Goal: Task Accomplishment & Management: Manage account settings

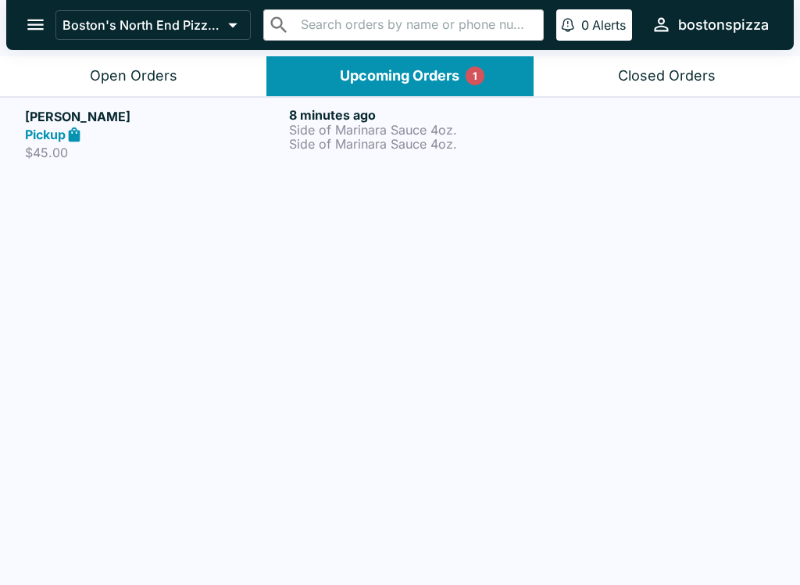
scroll to position [2, 0]
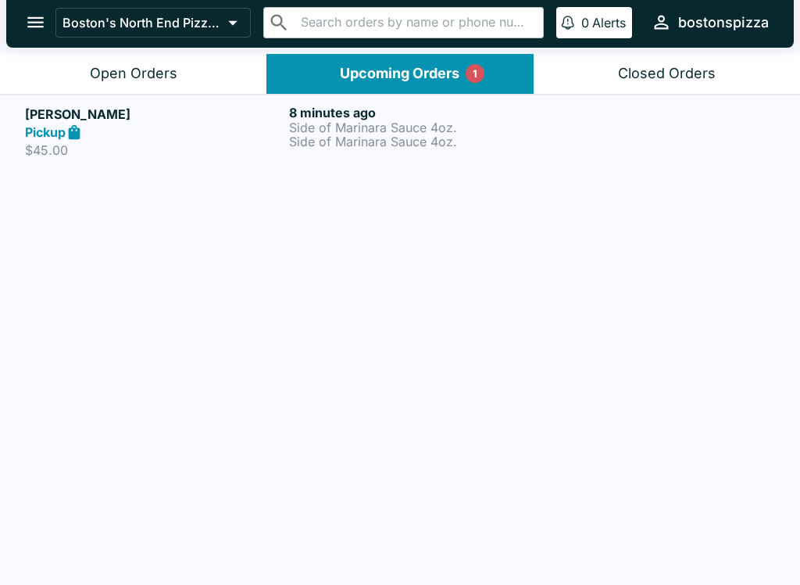
click at [415, 121] on p "Side of Marinara Sauce 4oz." at bounding box center [418, 127] width 258 height 14
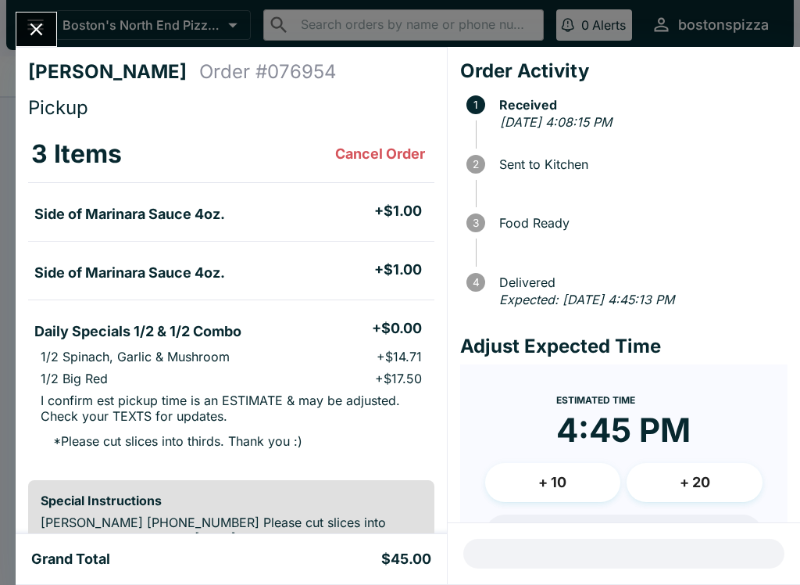
click at [24, 32] on button "Close" at bounding box center [36, 30] width 40 height 34
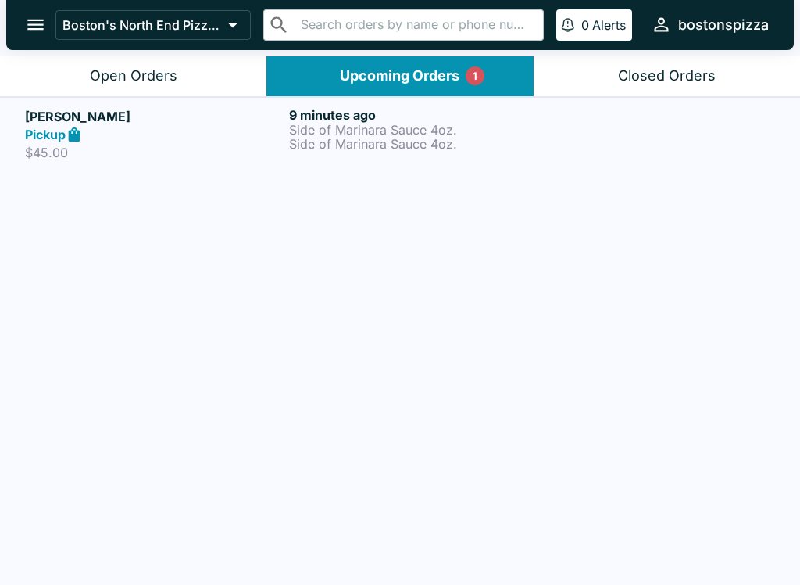
click at [138, 75] on div "Open Orders" at bounding box center [134, 76] width 88 height 18
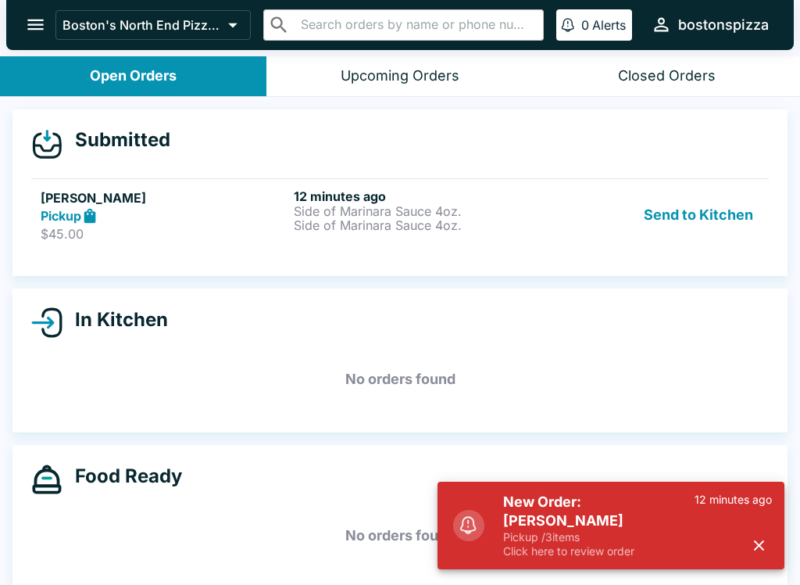
click at [546, 500] on div "New Order: [PERSON_NAME] Pickup / 3 items Click here to review order 12 minutes…" at bounding box center [611, 526] width 347 height 88
click at [587, 505] on div "New Order: [PERSON_NAME] Pickup / 3 items Click here to review order 12 minutes…" at bounding box center [637, 525] width 281 height 78
click at [601, 548] on p "Click here to review order" at bounding box center [599, 551] width 192 height 14
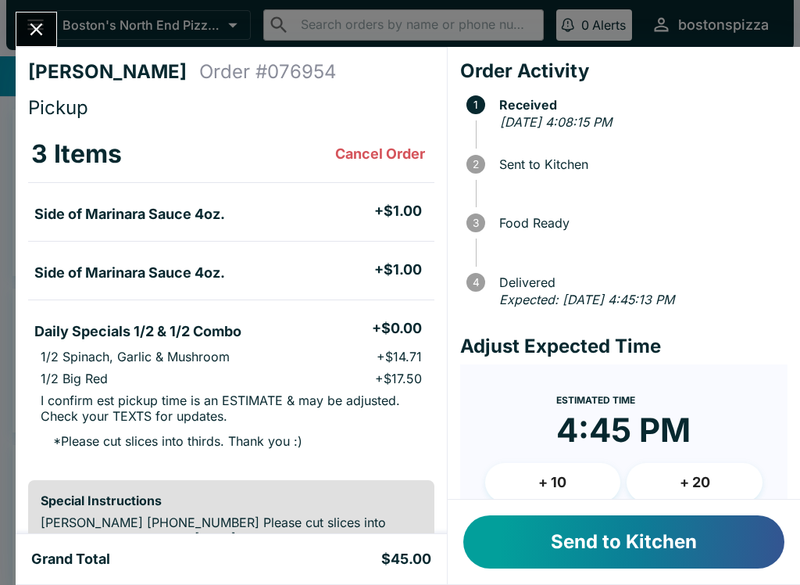
click at [622, 534] on button "Send to Kitchen" at bounding box center [624, 541] width 321 height 53
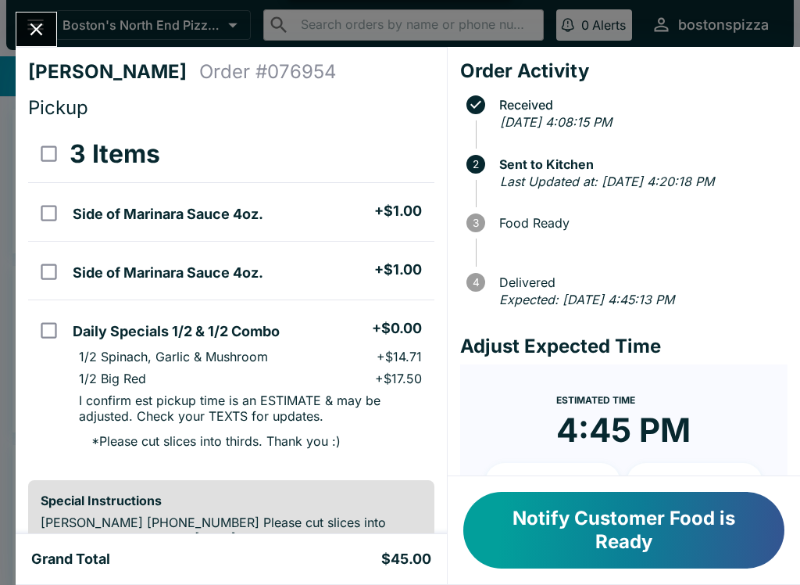
click at [41, 43] on button "Close" at bounding box center [36, 30] width 40 height 34
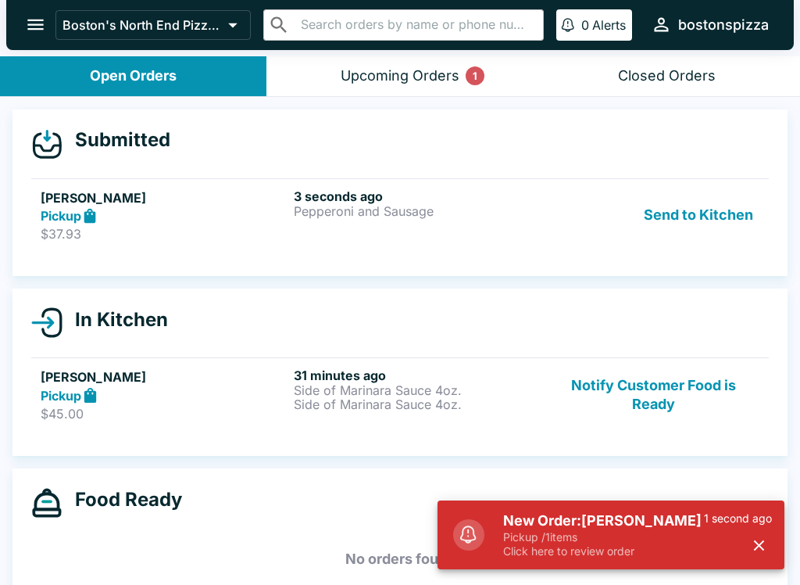
click at [586, 557] on p "Click here to review order" at bounding box center [603, 551] width 201 height 14
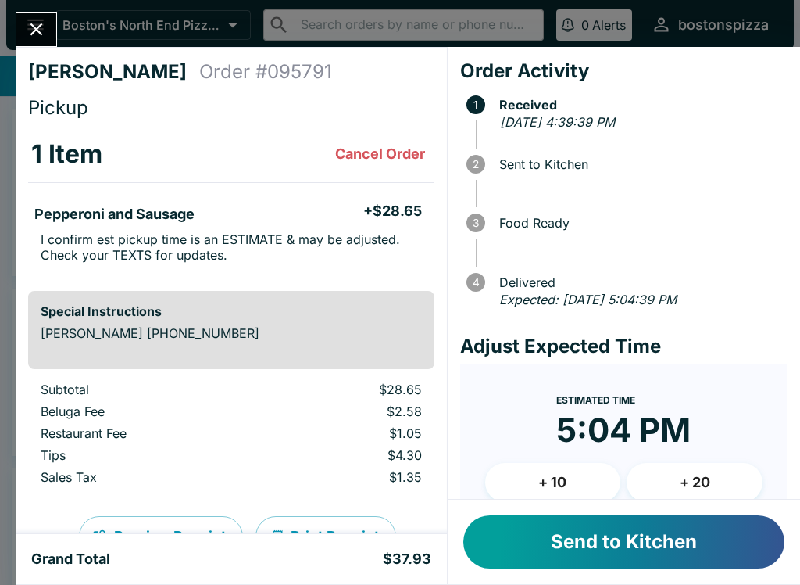
click at [565, 528] on button "Send to Kitchen" at bounding box center [624, 541] width 321 height 53
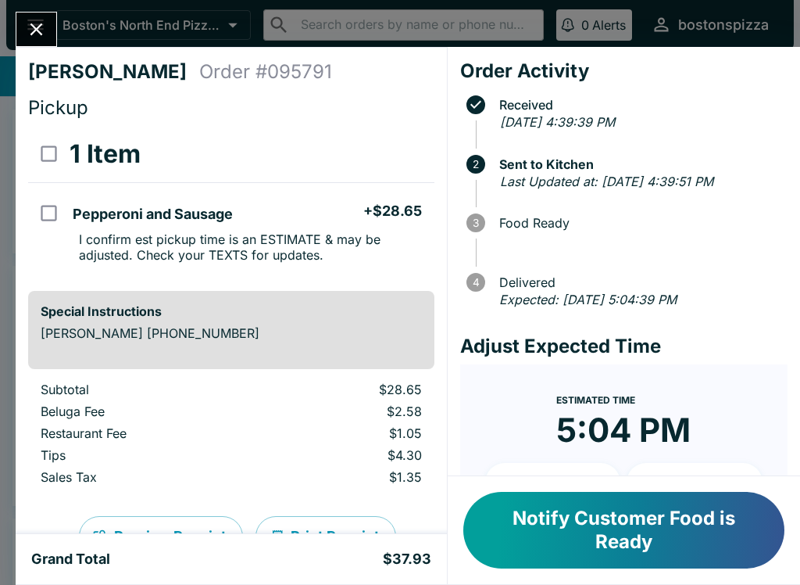
click at [41, 30] on icon "Close" at bounding box center [36, 29] width 21 height 21
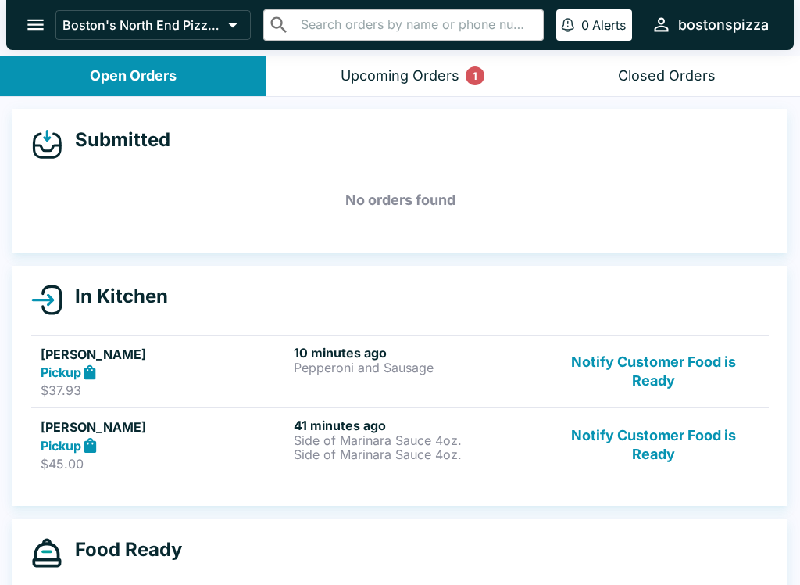
click at [689, 422] on button "Notify Customer Food is Ready" at bounding box center [654, 444] width 212 height 54
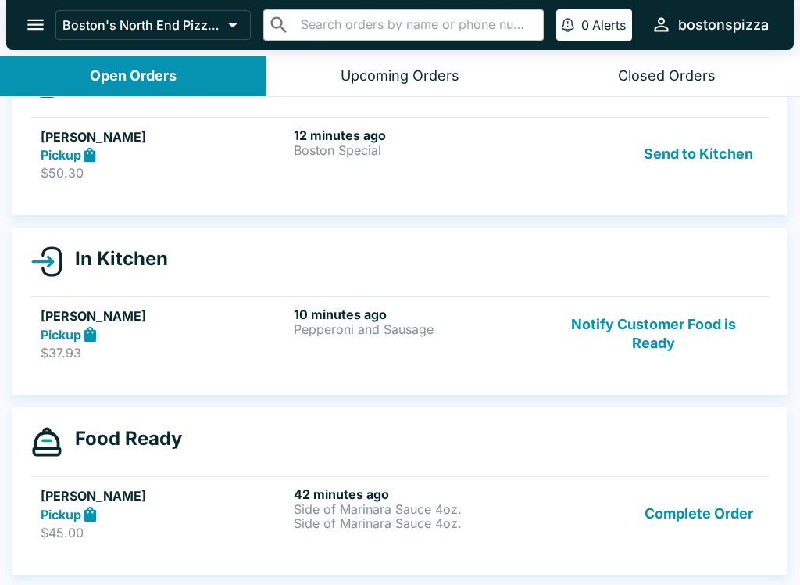
scroll to position [61, 0]
click at [400, 149] on p "Boston Special" at bounding box center [417, 150] width 247 height 14
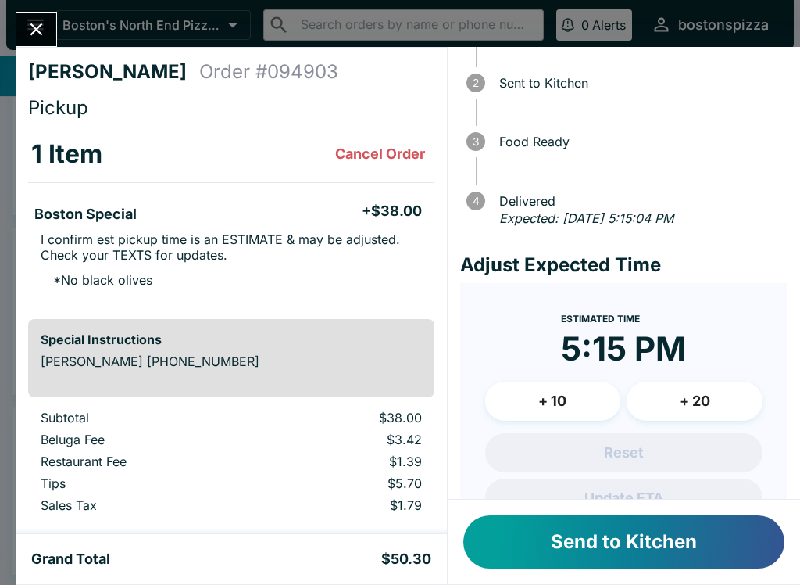
scroll to position [84, 0]
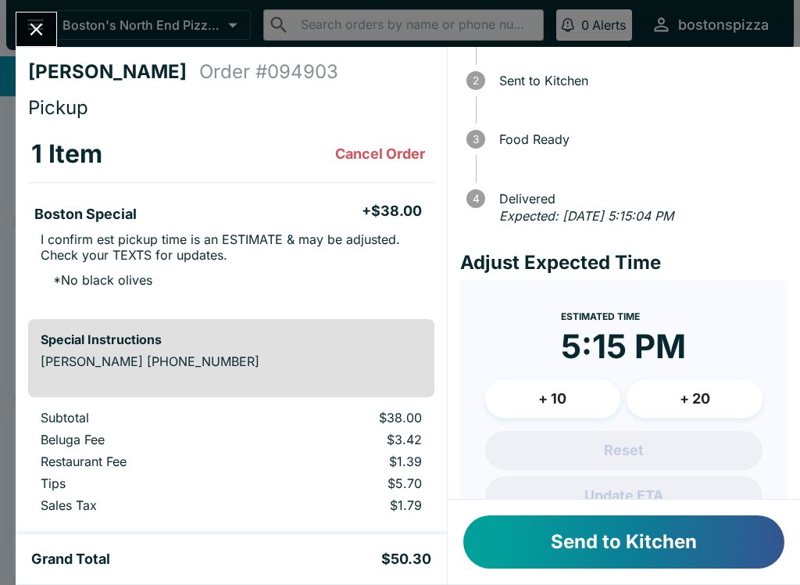
click at [560, 389] on button "+ 10" at bounding box center [553, 398] width 136 height 39
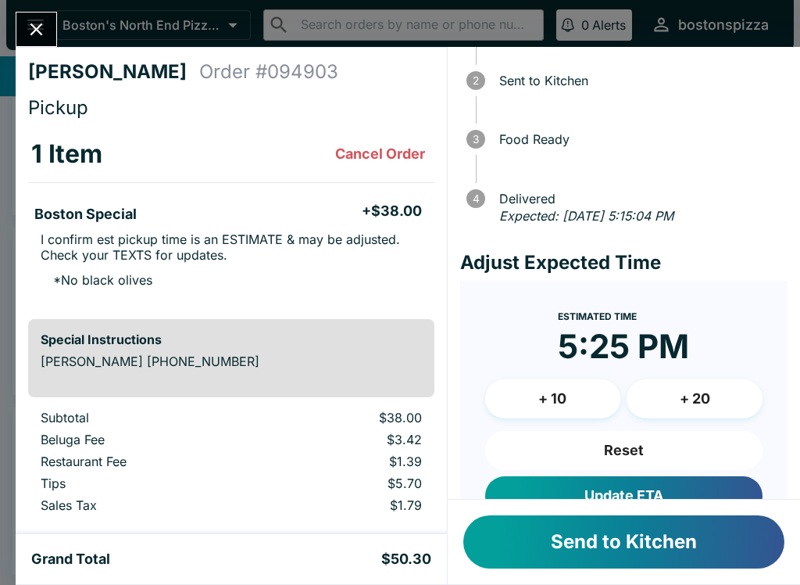
click at [667, 494] on button "Update ETA" at bounding box center [623, 495] width 277 height 39
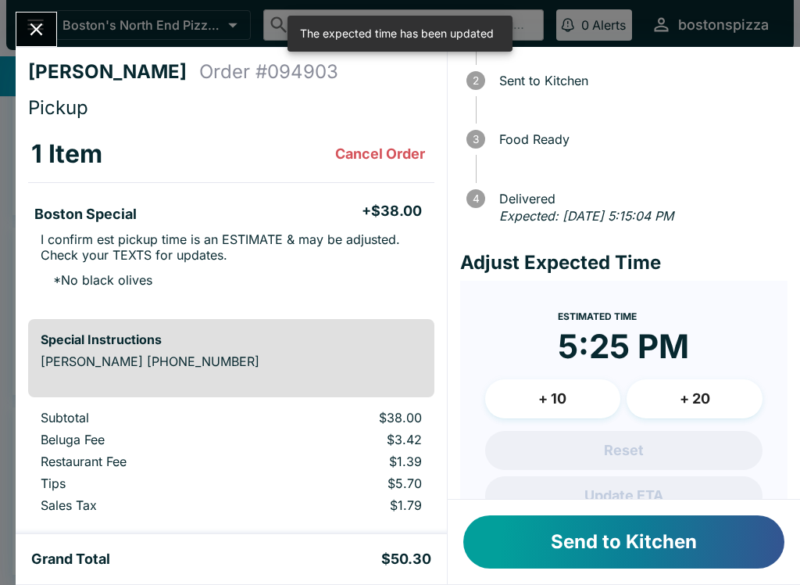
click at [697, 553] on button "Send to Kitchen" at bounding box center [624, 541] width 321 height 53
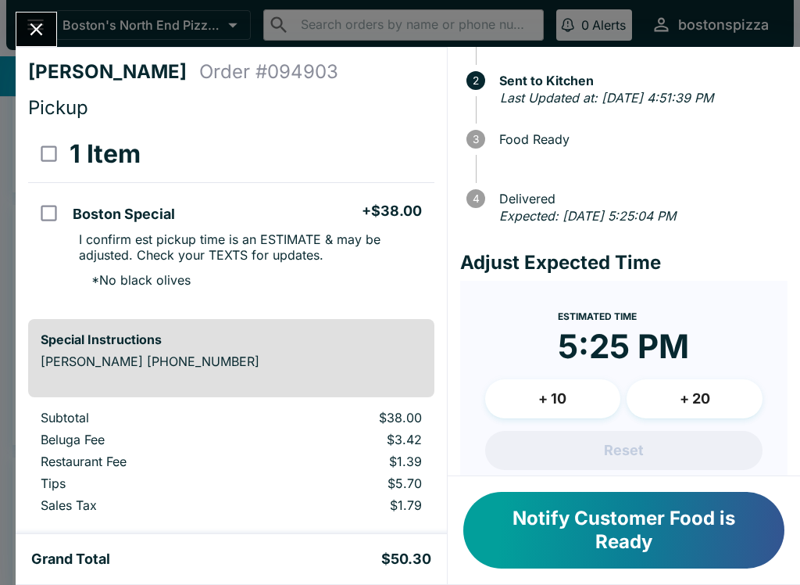
click at [37, 43] on button "Close" at bounding box center [36, 30] width 40 height 34
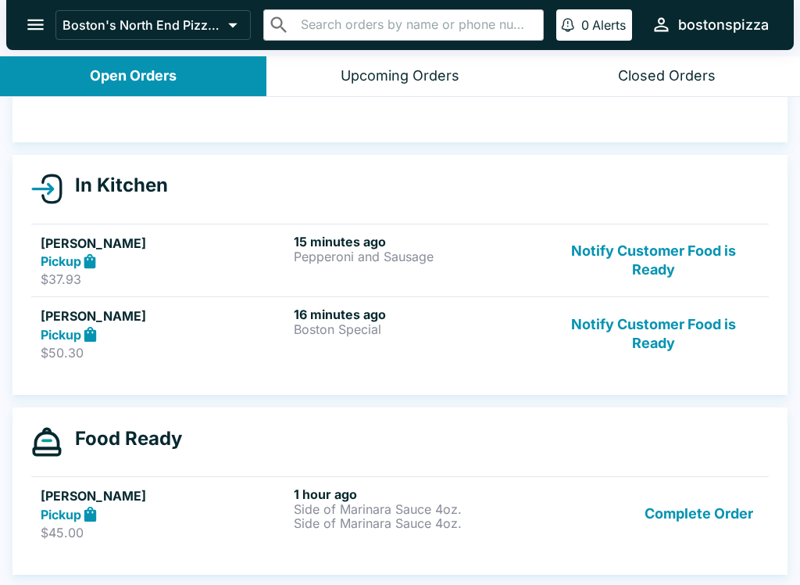
click at [687, 511] on button "Complete Order" at bounding box center [699, 513] width 121 height 54
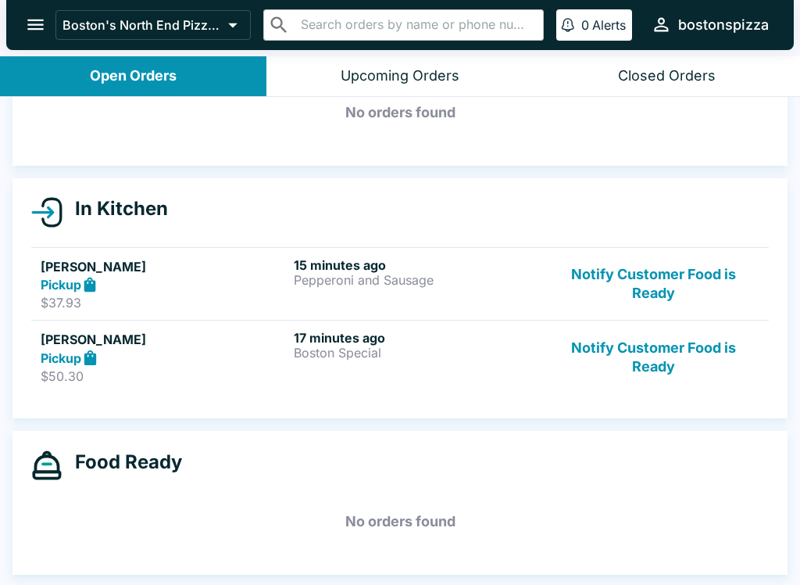
click at [338, 283] on p "Pepperoni and Sausage" at bounding box center [417, 280] width 247 height 14
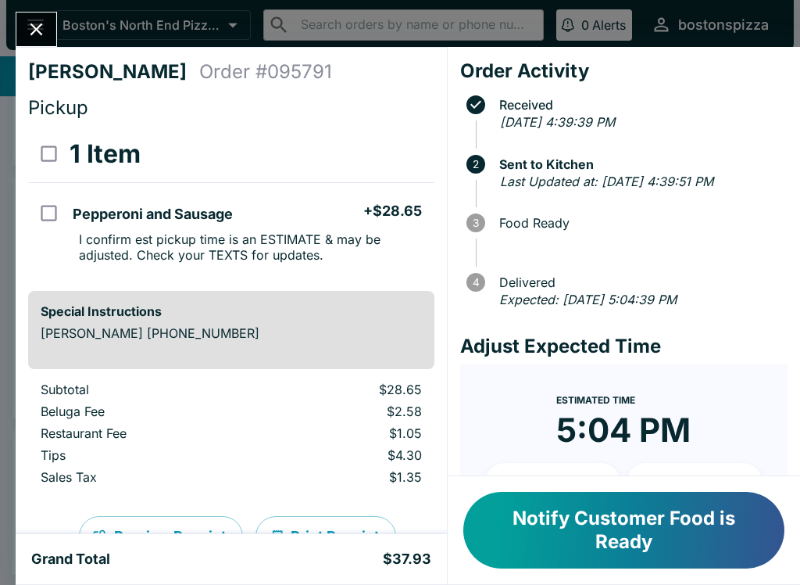
click at [35, 36] on icon "Close" at bounding box center [36, 29] width 21 height 21
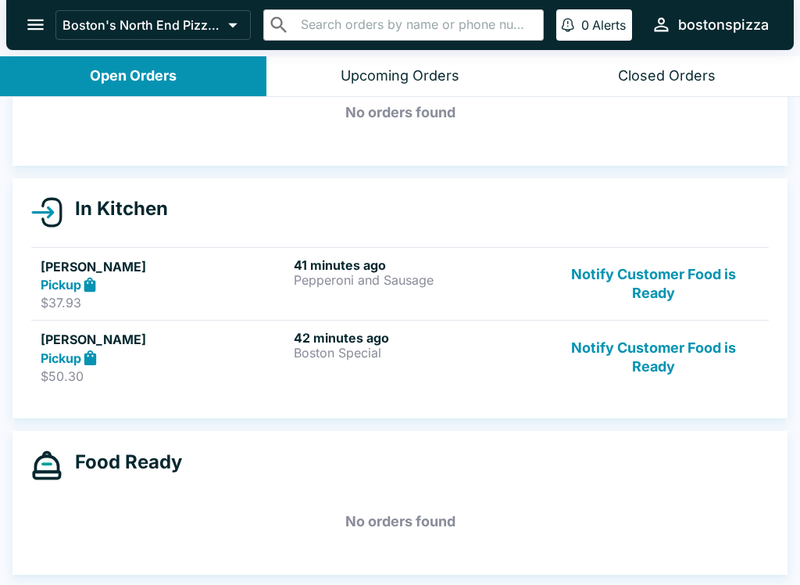
click at [356, 263] on h6 "41 minutes ago" at bounding box center [417, 265] width 247 height 16
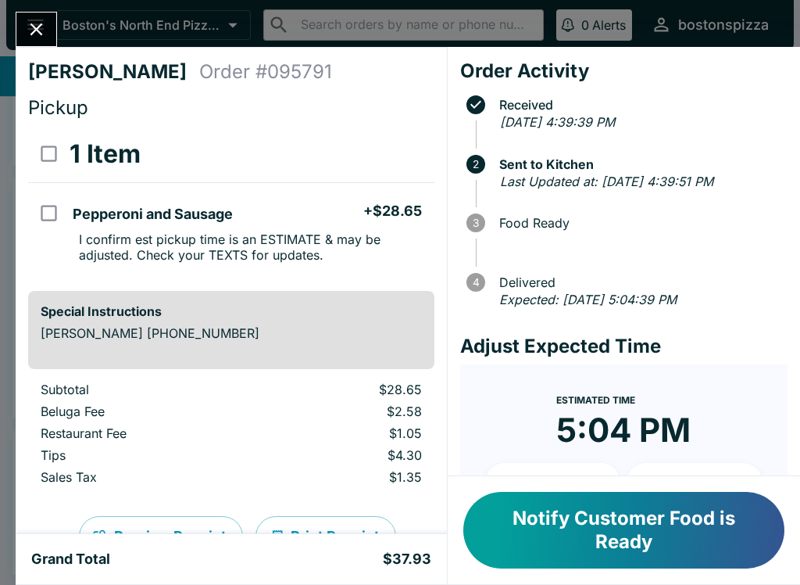
click at [48, 19] on button "Close" at bounding box center [36, 30] width 40 height 34
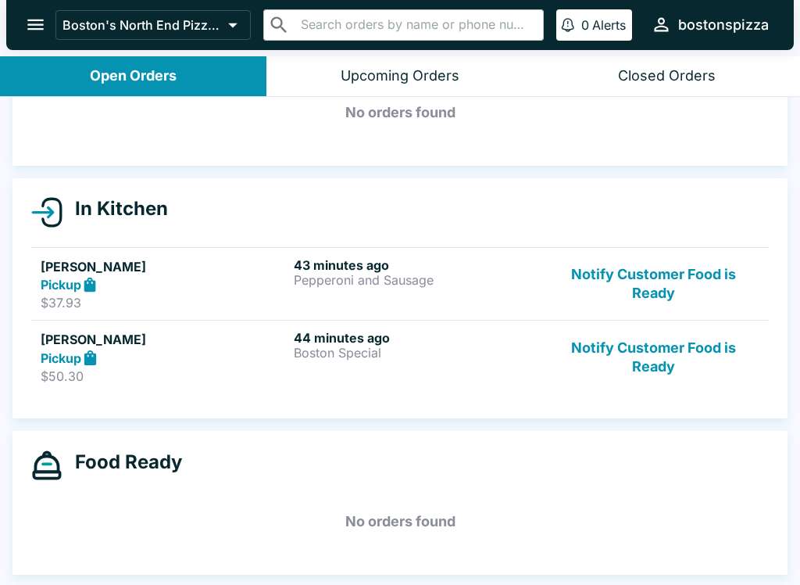
click at [360, 268] on h6 "43 minutes ago" at bounding box center [417, 265] width 247 height 16
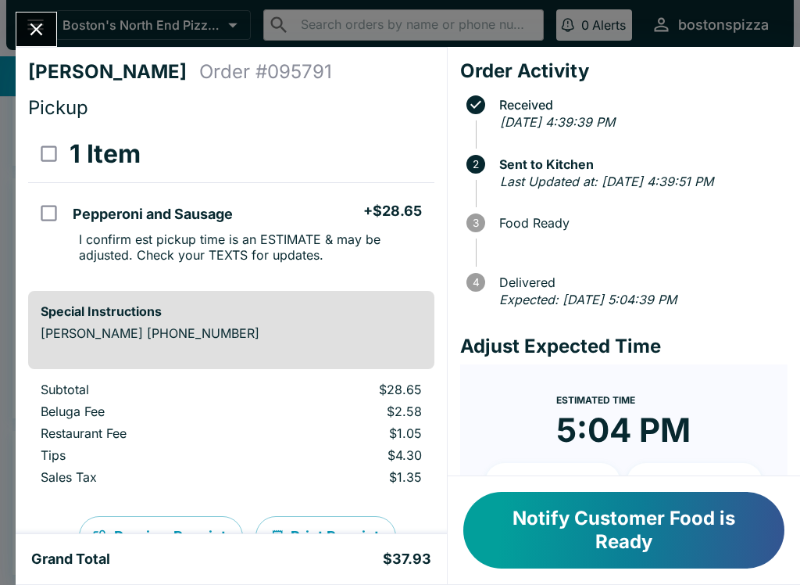
scroll to position [-1, 0]
click at [42, 30] on icon "Close" at bounding box center [36, 29] width 21 height 21
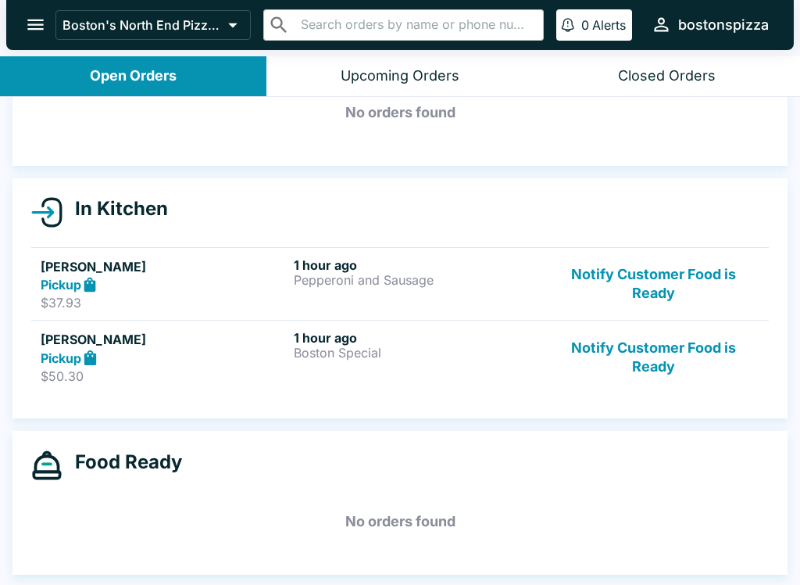
click at [670, 261] on button "Notify Customer Food is Ready" at bounding box center [654, 284] width 212 height 54
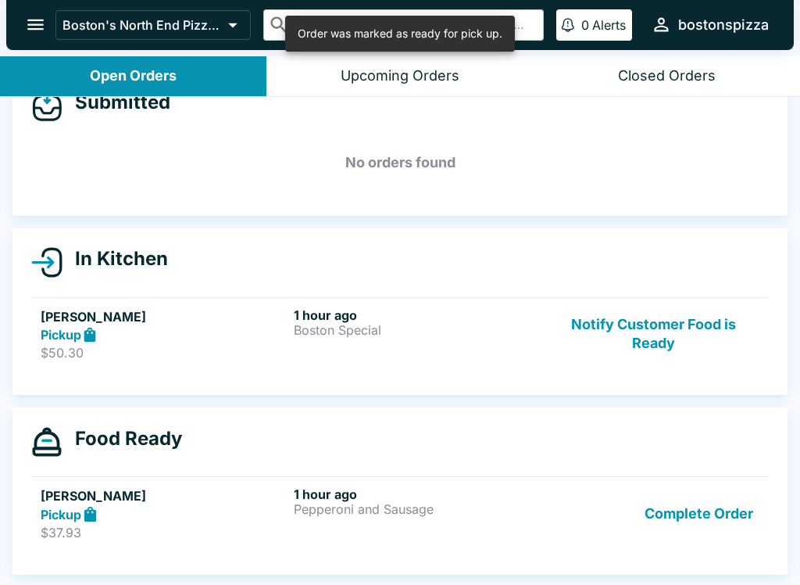
click at [674, 510] on button "Complete Order" at bounding box center [699, 513] width 121 height 54
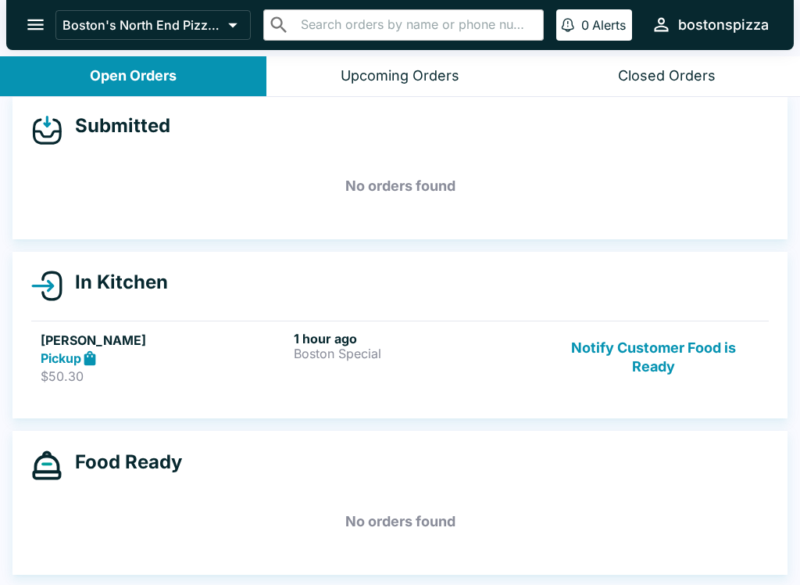
scroll to position [2, 0]
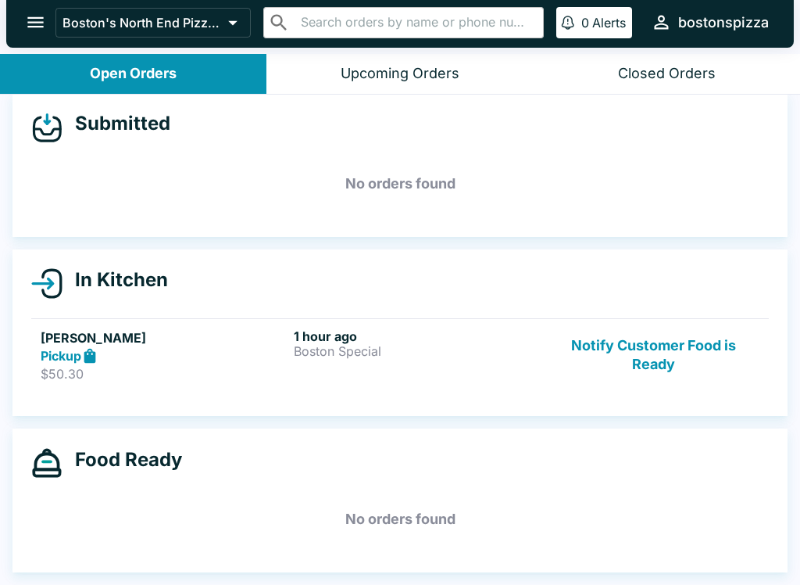
click at [668, 377] on button "Notify Customer Food is Ready" at bounding box center [654, 355] width 212 height 54
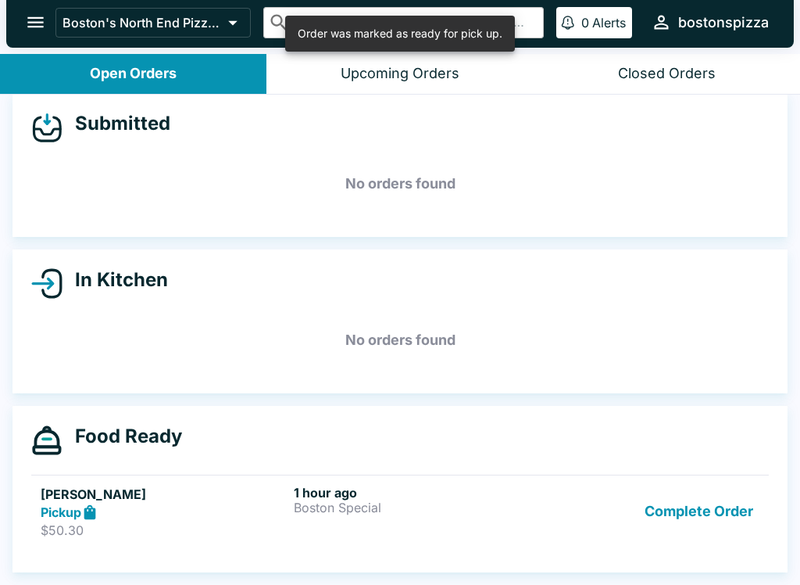
click at [707, 502] on button "Complete Order" at bounding box center [699, 512] width 121 height 54
